Goal: Information Seeking & Learning: Find specific page/section

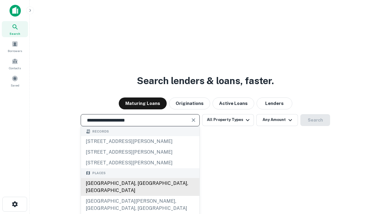
click at [140, 196] on div "[GEOGRAPHIC_DATA], [GEOGRAPHIC_DATA], [GEOGRAPHIC_DATA]" at bounding box center [140, 187] width 118 height 18
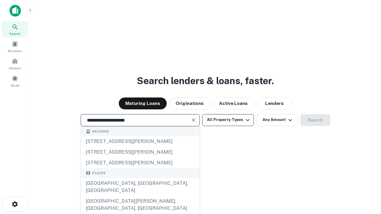
type input "**********"
click at [228, 120] on button "All Property Types" at bounding box center [228, 120] width 52 height 12
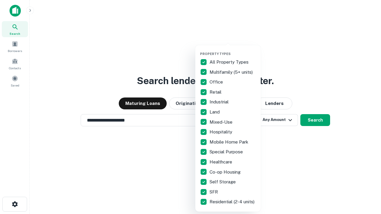
click at [233, 50] on button "button" at bounding box center [232, 50] width 65 height 0
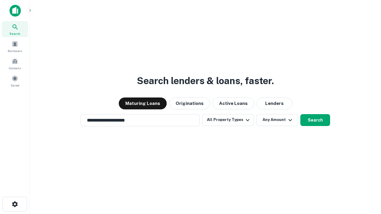
scroll to position [9, 0]
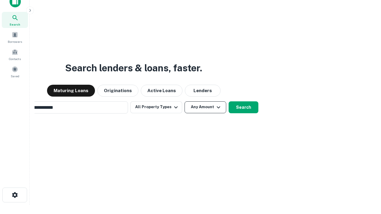
click at [184, 101] on button "Any Amount" at bounding box center [205, 107] width 42 height 12
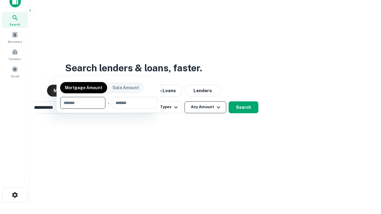
scroll to position [10, 0]
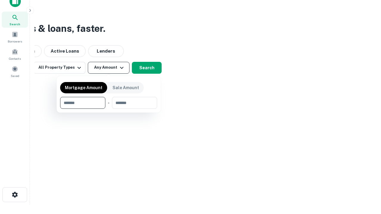
type input "*******"
click at [109, 109] on button "button" at bounding box center [108, 109] width 97 height 0
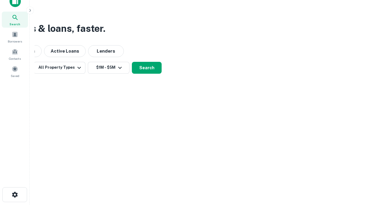
scroll to position [4, 110]
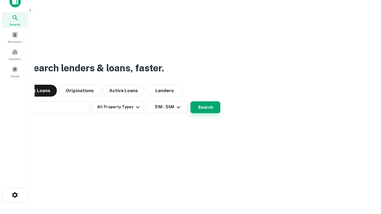
click at [190, 101] on button "Search" at bounding box center [205, 107] width 30 height 12
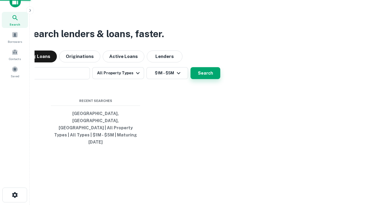
scroll to position [16, 168]
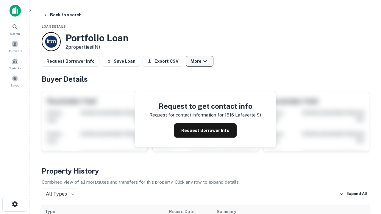
click at [199, 61] on button "More" at bounding box center [200, 61] width 28 height 11
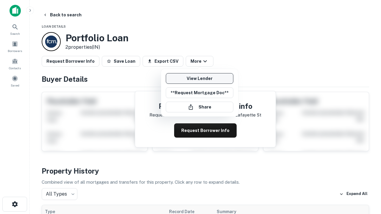
click at [199, 79] on link "View Lender" at bounding box center [200, 78] width 68 height 11
